Goal: Task Accomplishment & Management: Manage account settings

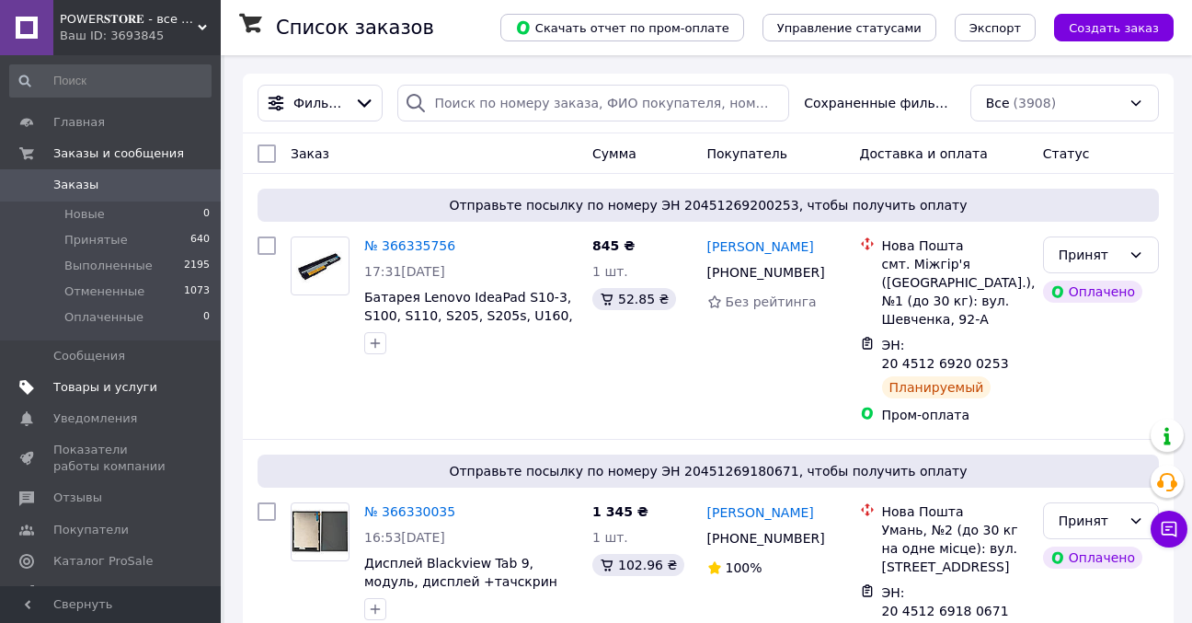
scroll to position [19, 0]
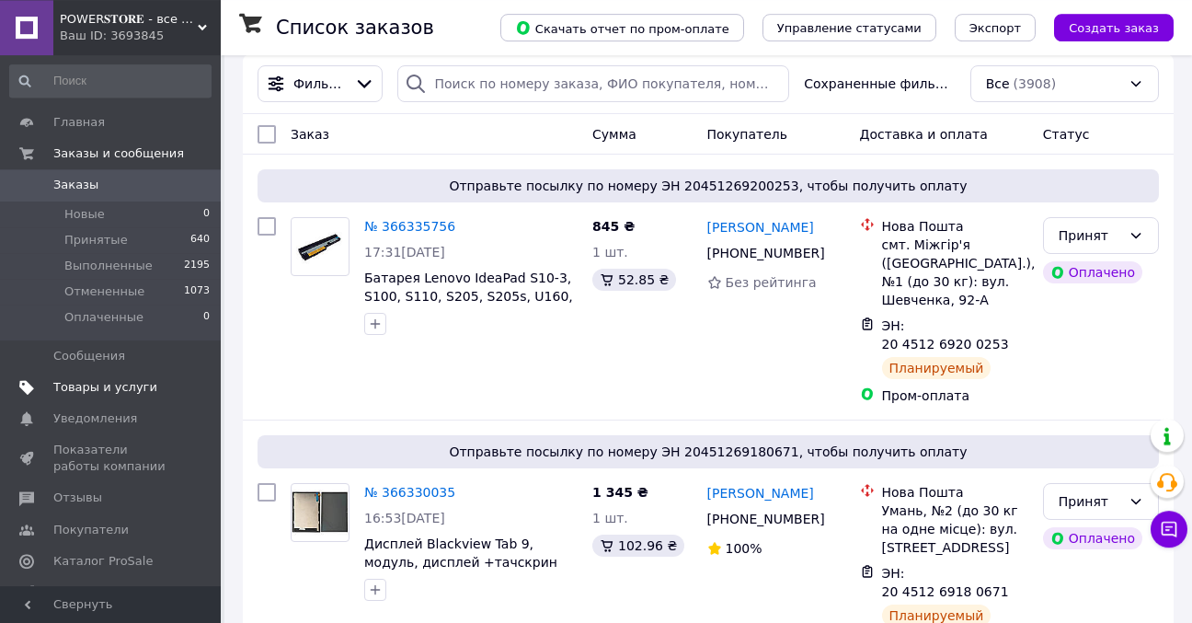
click at [151, 383] on span "Товары и услуги" at bounding box center [111, 387] width 117 height 17
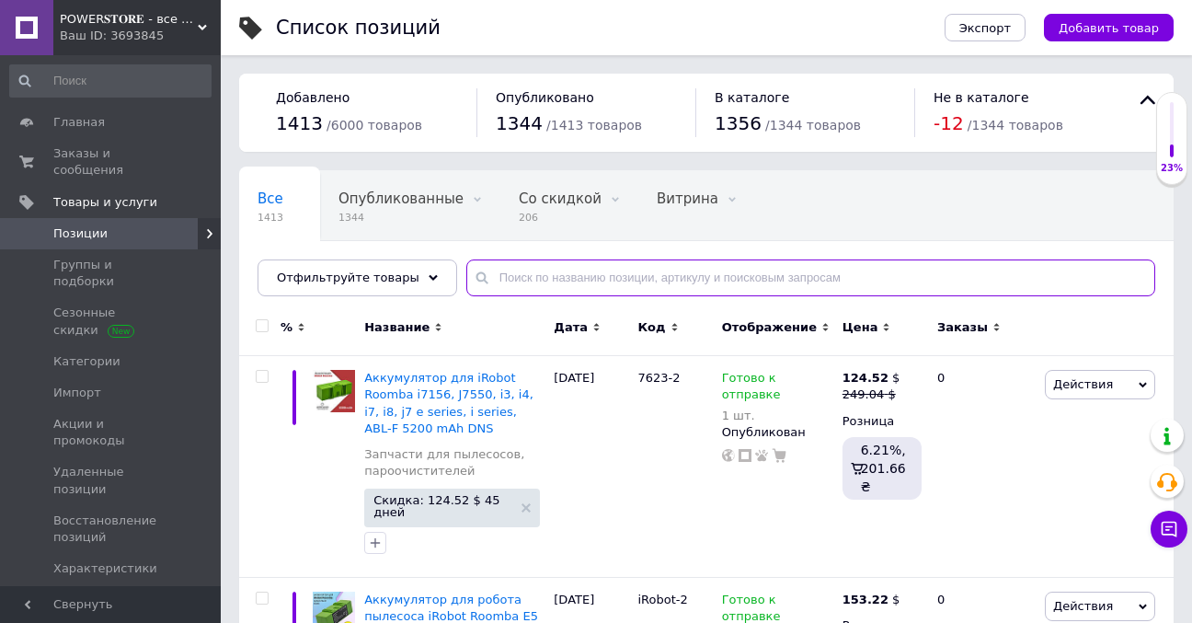
click at [603, 277] on input "text" at bounding box center [810, 277] width 689 height 37
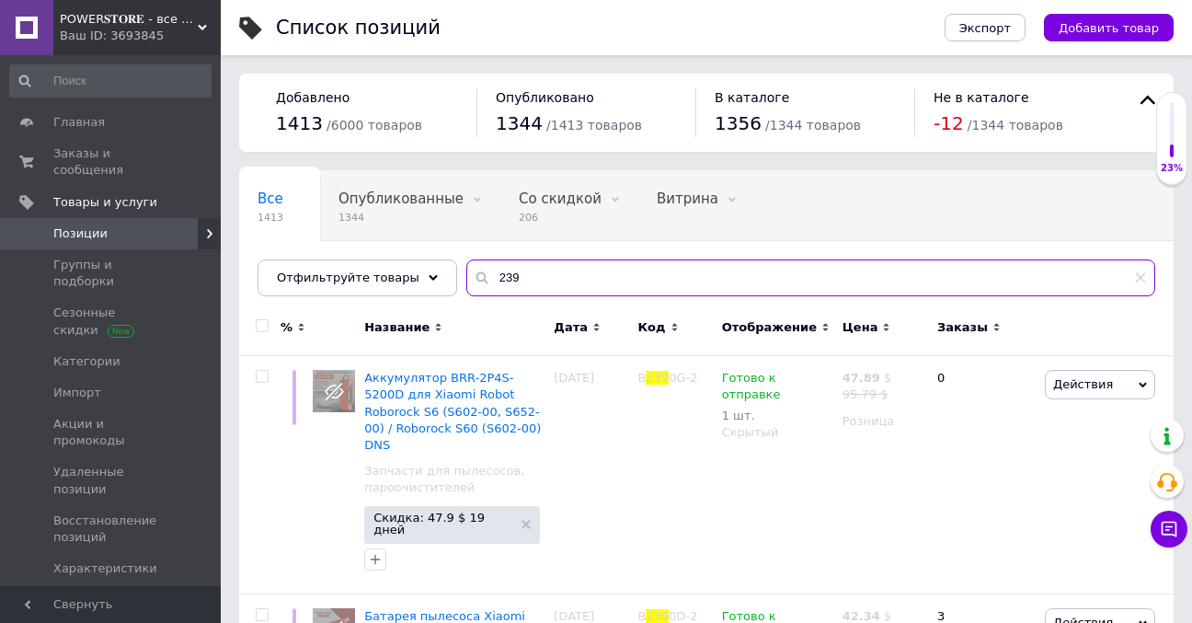
type input "239"
click at [260, 320] on input "checkbox" at bounding box center [262, 326] width 12 height 12
checkbox input "true"
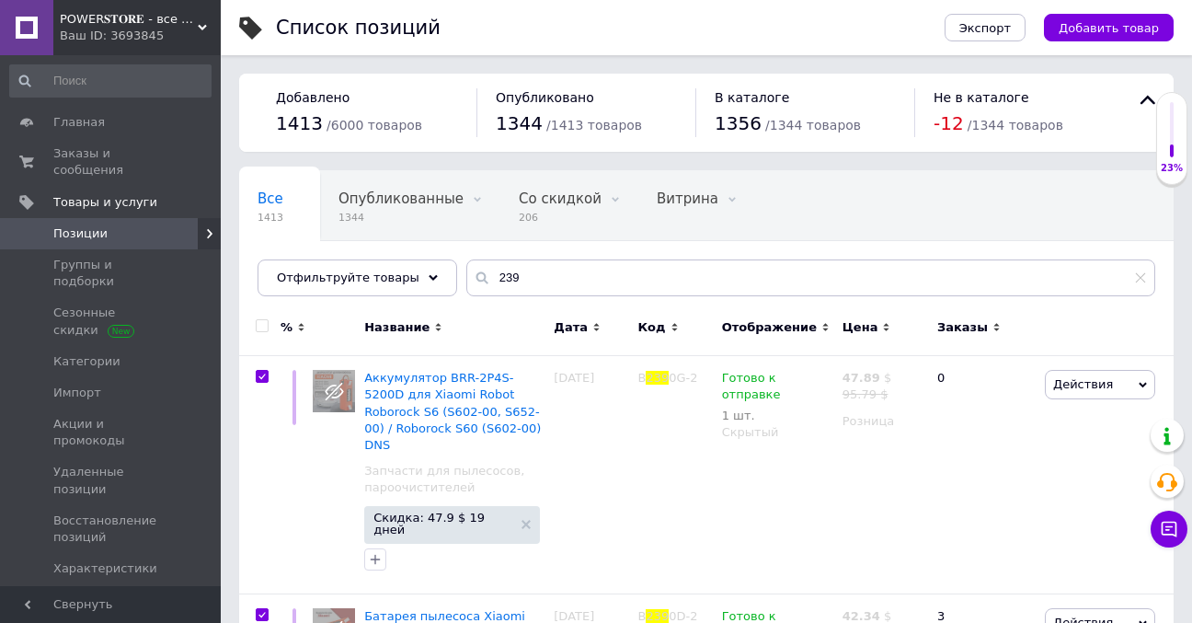
checkbox input "true"
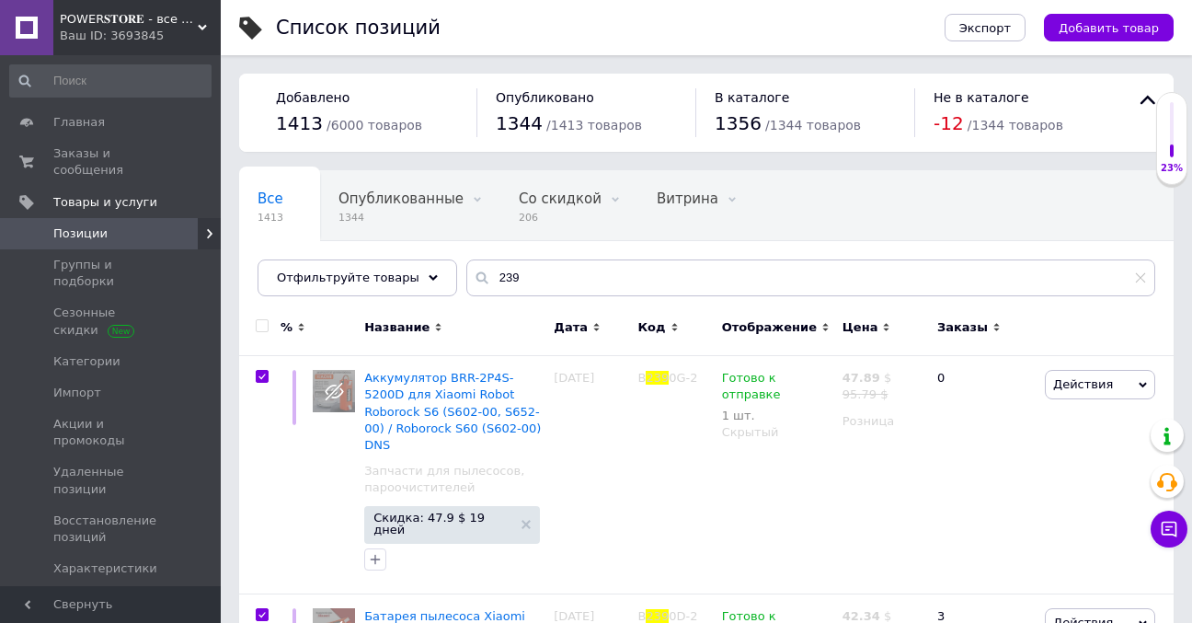
checkbox input "true"
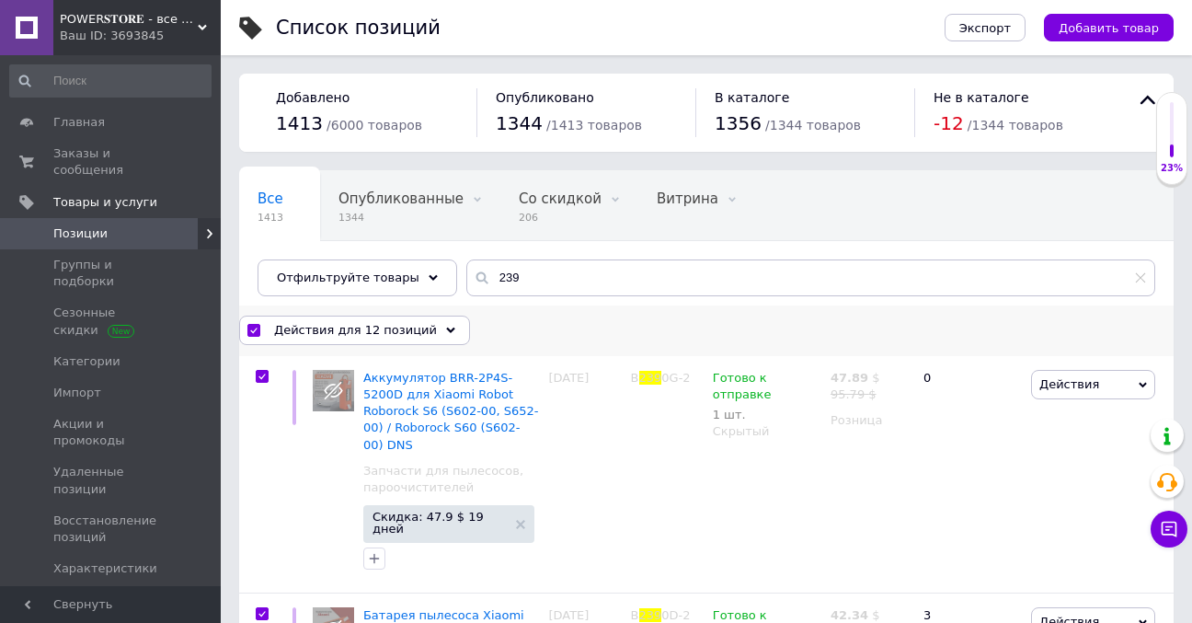
click at [250, 325] on input "checkbox" at bounding box center [253, 331] width 12 height 12
checkbox input "false"
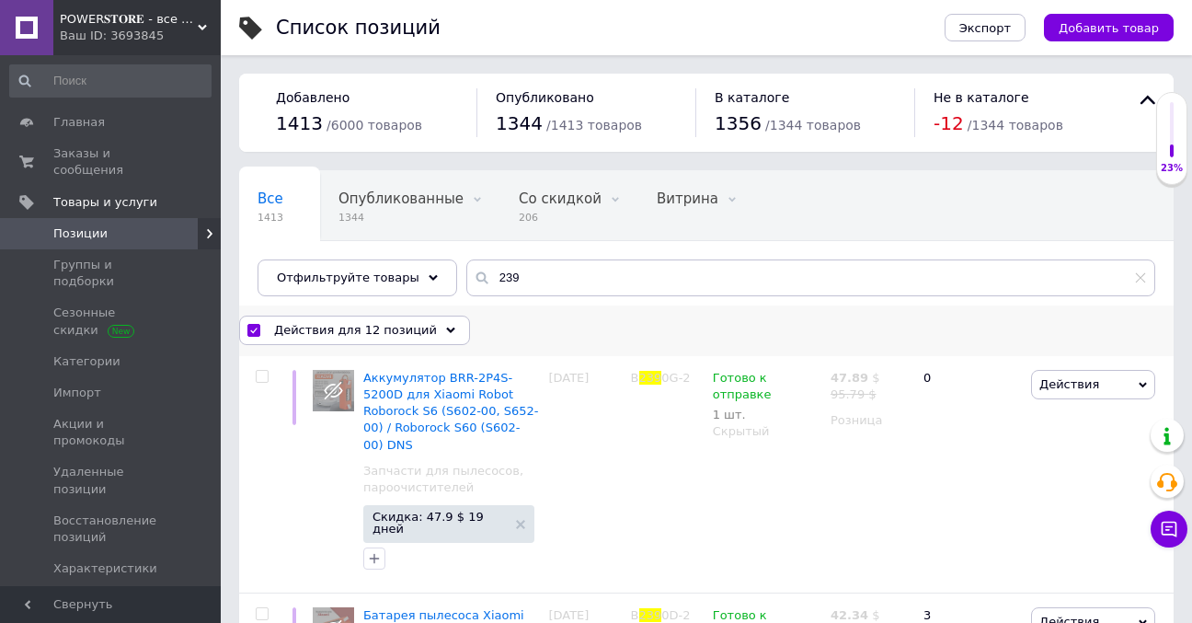
checkbox input "false"
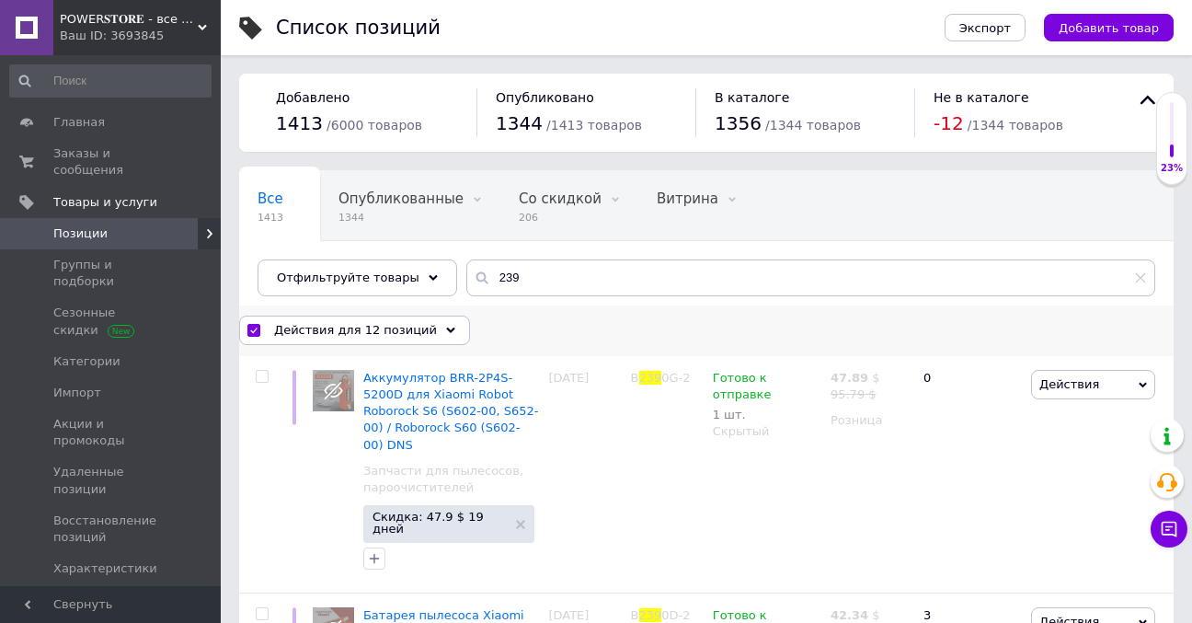
checkbox input "false"
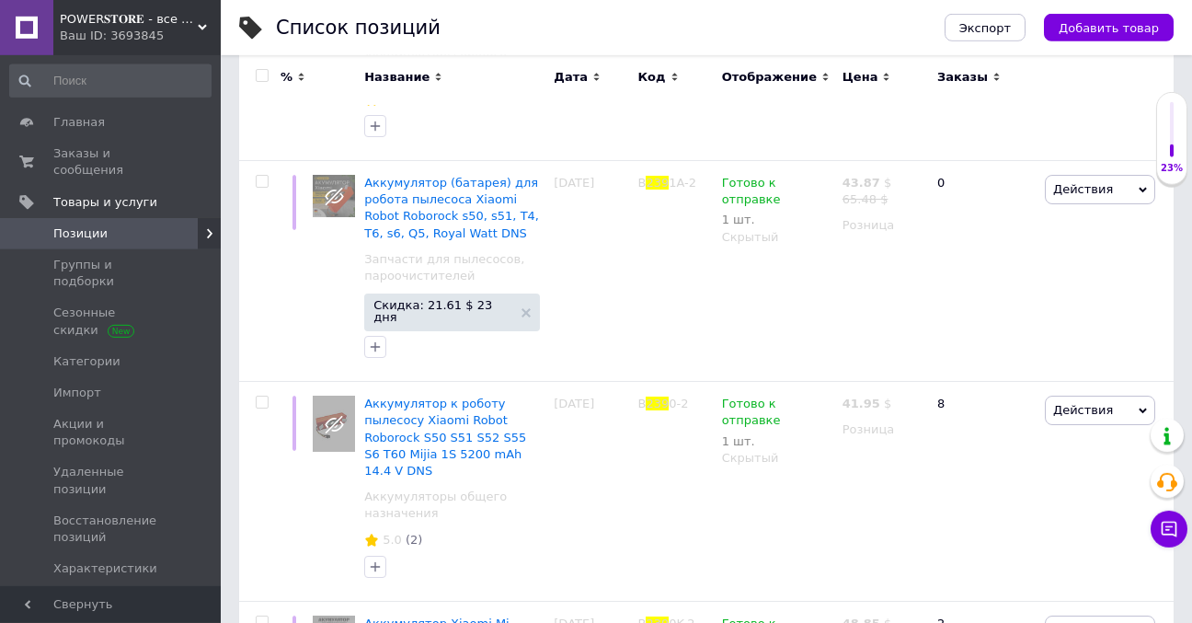
scroll to position [1886, 0]
